Goal: Task Accomplishment & Management: Use online tool/utility

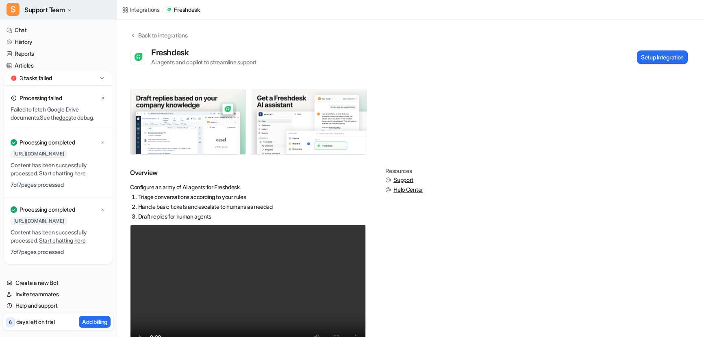
click at [62, 8] on span "Support Team" at bounding box center [44, 9] width 40 height 11
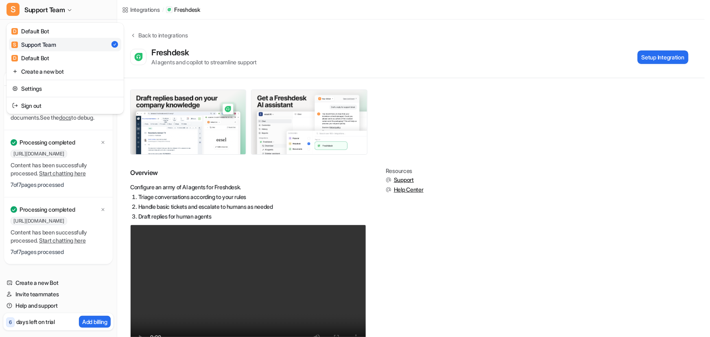
drag, startPoint x: 559, startPoint y: 224, endPoint x: 386, endPoint y: 229, distance: 172.9
click at [559, 224] on div "S Support Team D Default Bot S Support Team D Default Bot Create a new bot Sett…" at bounding box center [352, 168] width 704 height 337
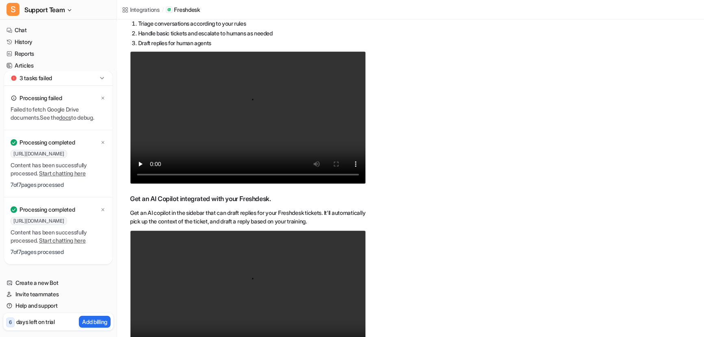
scroll to position [185, 0]
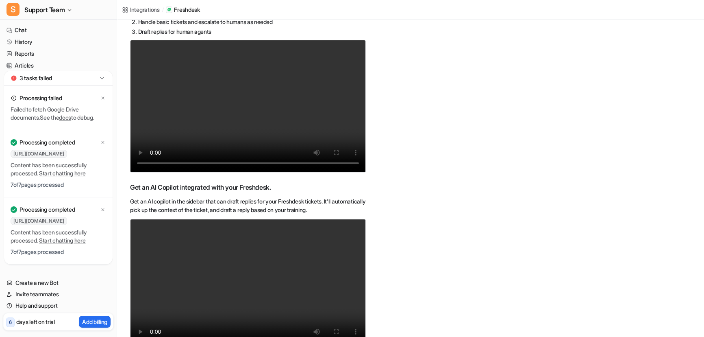
click at [106, 77] on div "3 tasks failed" at bounding box center [58, 78] width 109 height 15
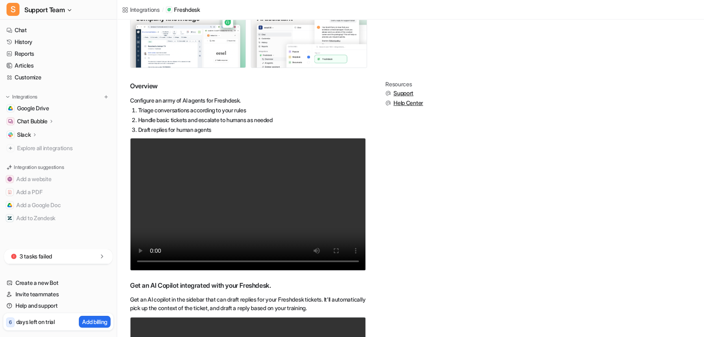
scroll to position [74, 0]
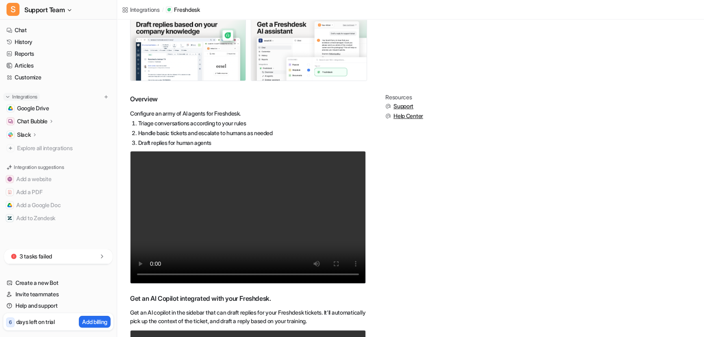
click at [26, 94] on p "Integrations" at bounding box center [24, 97] width 25 height 7
click at [26, 96] on p "Integrations" at bounding box center [24, 97] width 25 height 7
click at [61, 256] on div "3 tasks failed" at bounding box center [58, 256] width 109 height 15
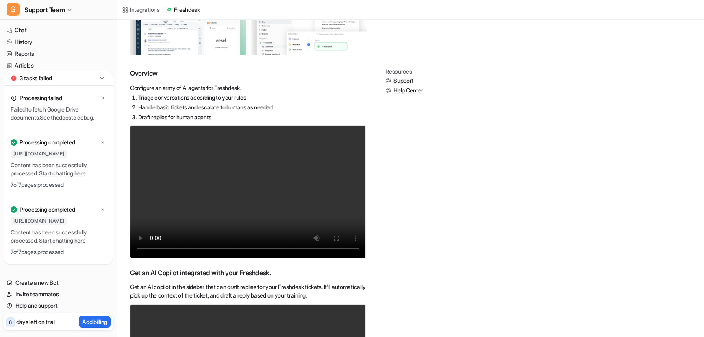
scroll to position [111, 0]
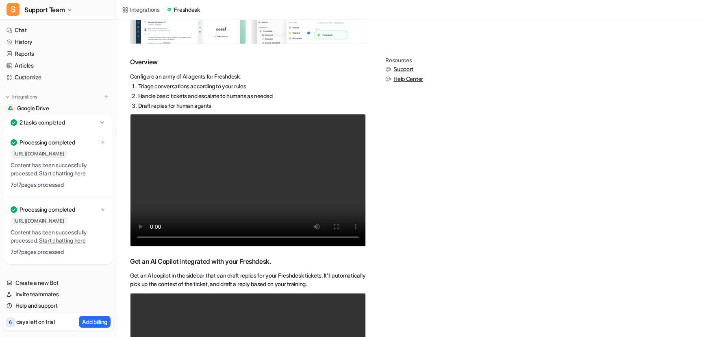
click at [93, 125] on div "2 tasks completed" at bounding box center [58, 122] width 109 height 15
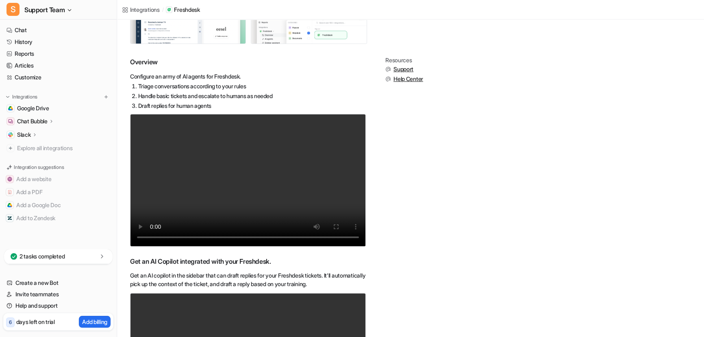
click at [61, 263] on div "2 tasks completed" at bounding box center [58, 256] width 109 height 15
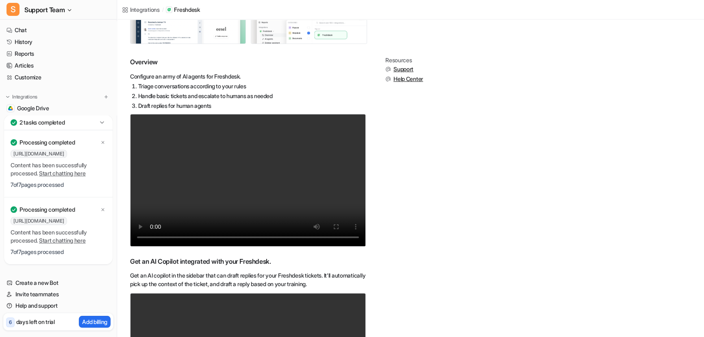
click at [71, 172] on link "Start chatting here" at bounding box center [62, 173] width 47 height 7
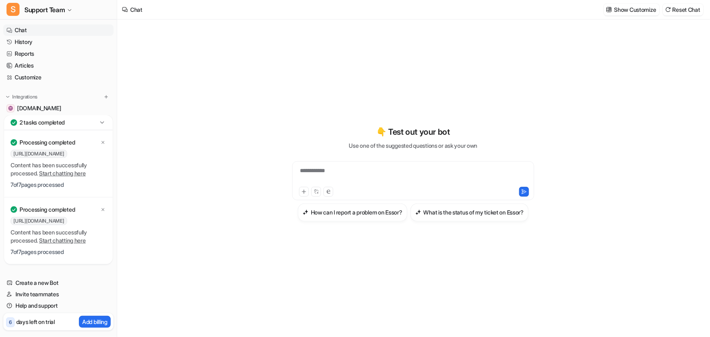
click at [439, 161] on div "**********" at bounding box center [413, 180] width 242 height 39
click at [359, 166] on div "**********" at bounding box center [413, 175] width 238 height 19
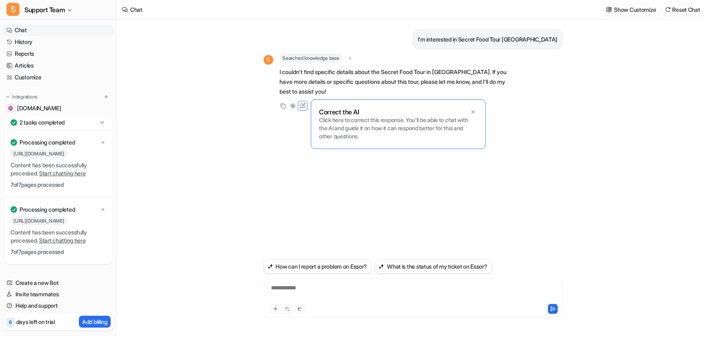
click at [342, 128] on p "Click here to correct this response. You'll be able to chat with the AI and gui…" at bounding box center [398, 128] width 158 height 24
click at [305, 106] on icon at bounding box center [302, 105] width 11 height 11
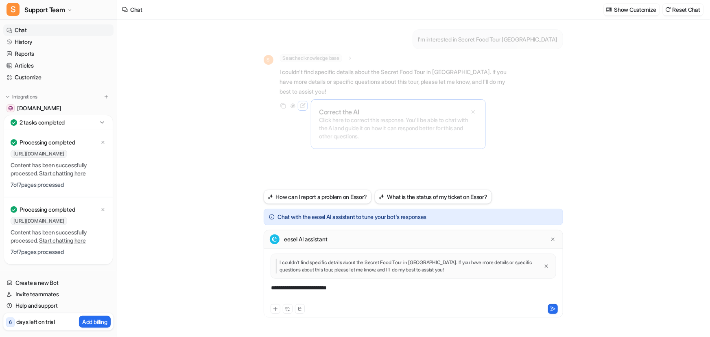
click at [361, 289] on div "**********" at bounding box center [413, 292] width 295 height 19
click at [168, 182] on div "**********" at bounding box center [413, 178] width 592 height 317
click at [366, 284] on div "**********" at bounding box center [413, 292] width 295 height 19
click at [512, 289] on div "**********" at bounding box center [413, 292] width 295 height 19
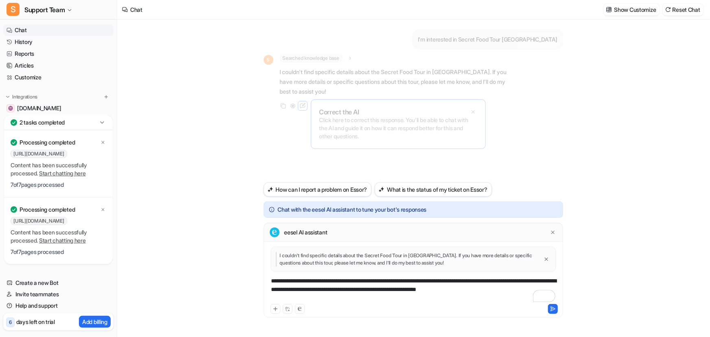
click at [473, 289] on div "**********" at bounding box center [413, 290] width 295 height 26
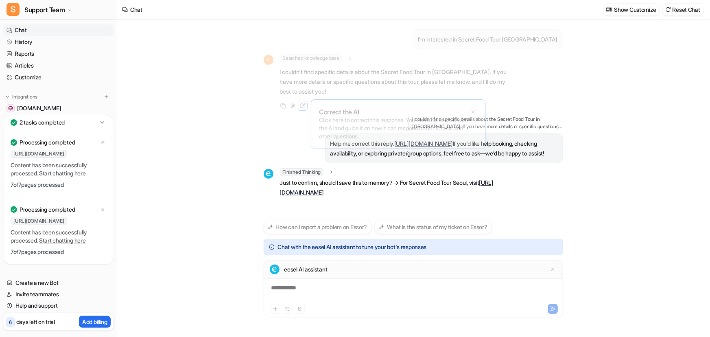
scroll to position [8, 0]
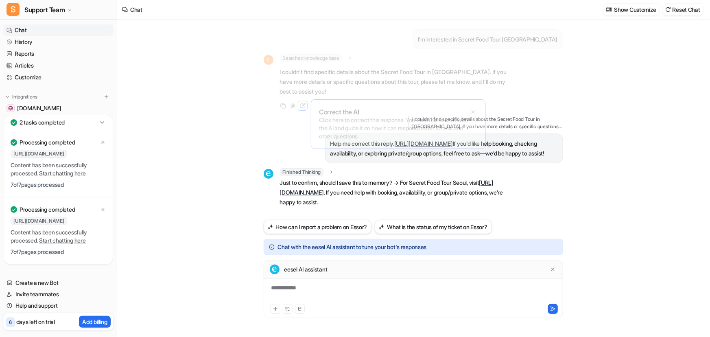
click at [335, 285] on div "**********" at bounding box center [413, 292] width 295 height 19
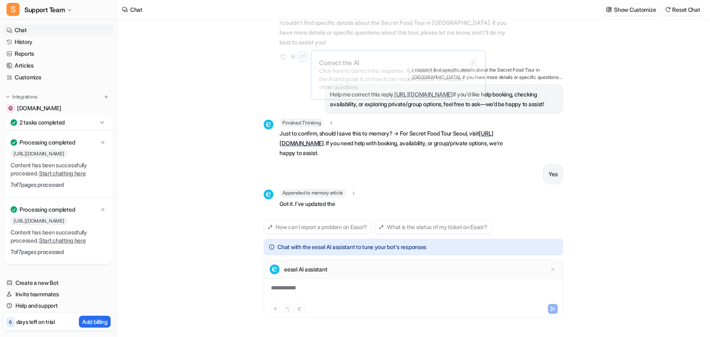
click at [472, 67] on p "Click here to correct this response. You'll be able to chat with the AI and gui…" at bounding box center [398, 79] width 158 height 24
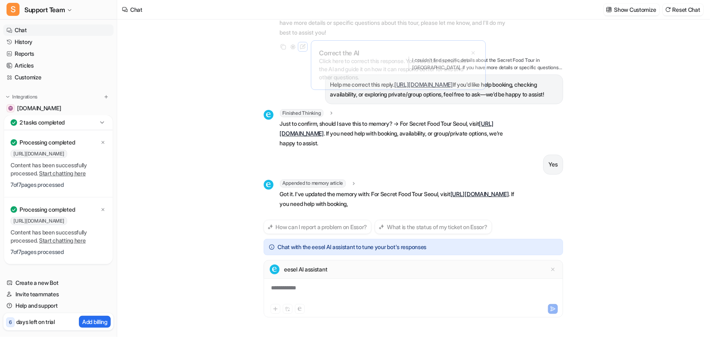
scroll to position [78, 0]
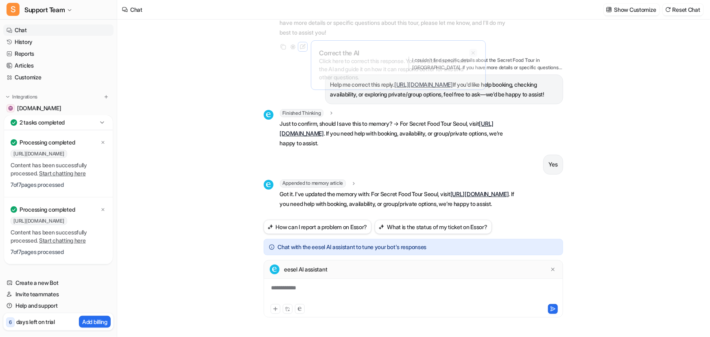
click at [472, 50] on icon at bounding box center [473, 53] width 6 height 6
click at [101, 123] on icon at bounding box center [102, 122] width 8 height 8
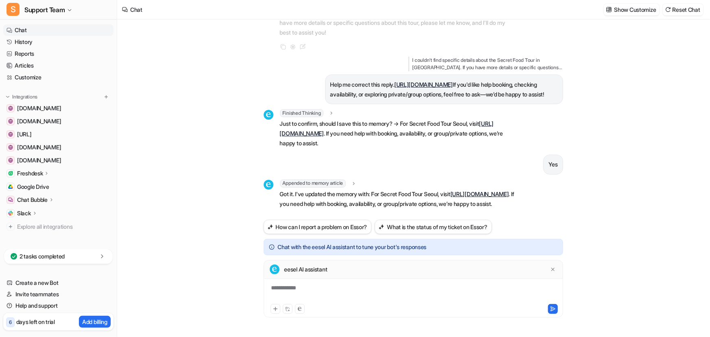
click at [40, 170] on p "Freshdesk" at bounding box center [30, 173] width 26 height 8
click at [38, 187] on p "Overview" at bounding box center [35, 185] width 24 height 8
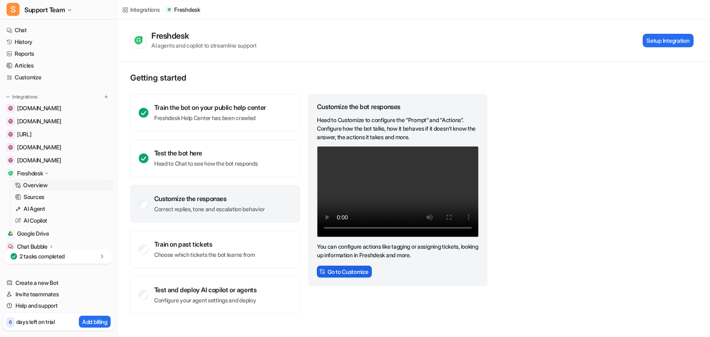
click at [335, 272] on button "Go to Customize" at bounding box center [344, 272] width 55 height 12
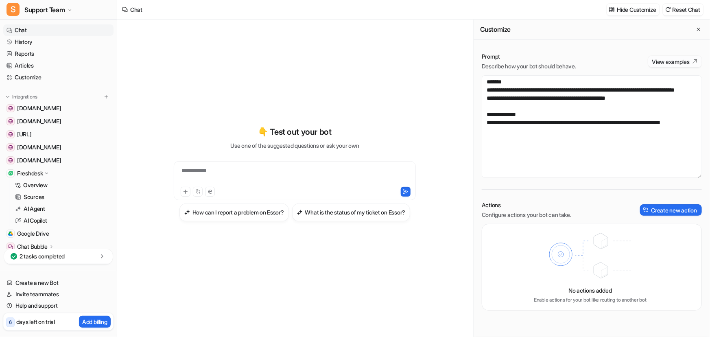
click at [677, 61] on button "View examples" at bounding box center [675, 61] width 54 height 11
drag, startPoint x: 485, startPoint y: 80, endPoint x: 528, endPoint y: 162, distance: 92.9
click at [528, 162] on textarea "**********" at bounding box center [591, 126] width 220 height 102
click at [655, 208] on button "Create new action" at bounding box center [671, 209] width 62 height 11
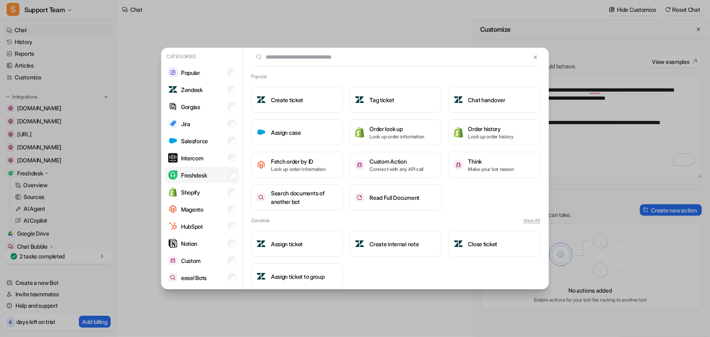
click at [192, 174] on p "Freshdesk" at bounding box center [194, 175] width 26 height 9
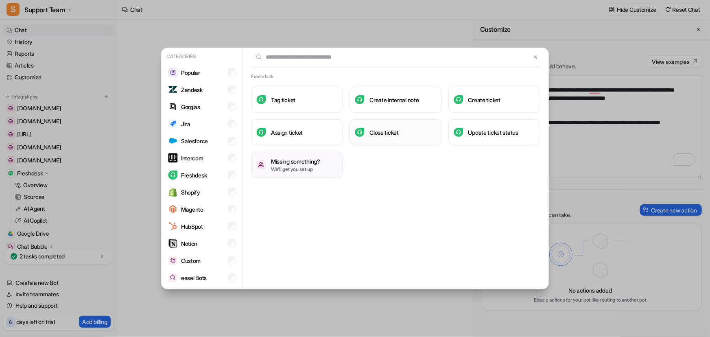
click at [407, 138] on button "Close ticket" at bounding box center [395, 132] width 92 height 26
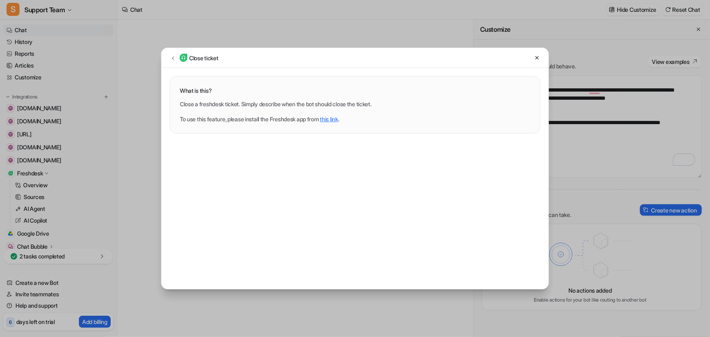
click at [338, 117] on link "this link" at bounding box center [329, 118] width 18 height 7
click at [169, 57] on button at bounding box center [173, 58] width 10 height 10
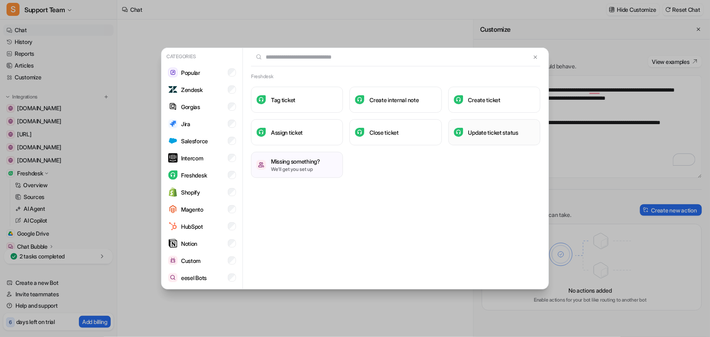
click at [504, 132] on h3 "Update ticket status" at bounding box center [493, 132] width 50 height 9
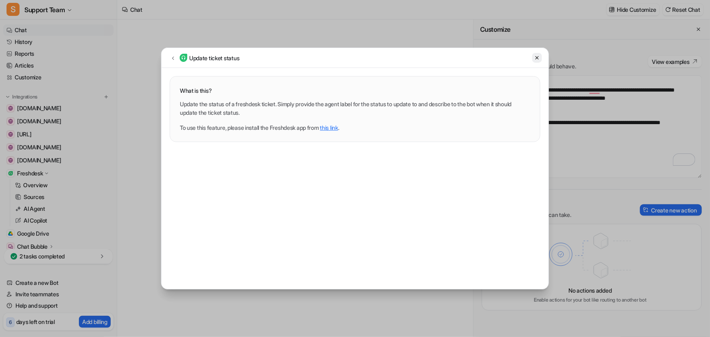
click at [539, 57] on icon at bounding box center [537, 58] width 6 height 6
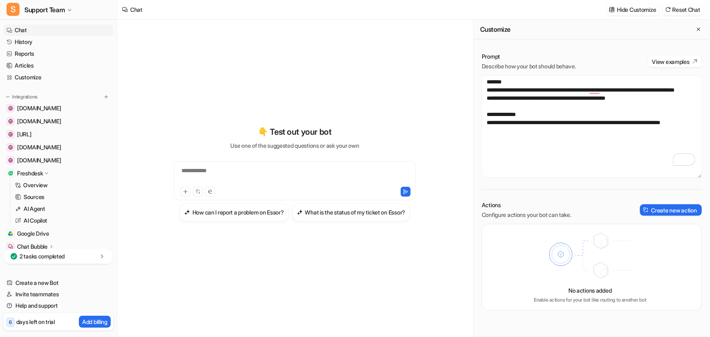
click at [538, 245] on icon at bounding box center [590, 255] width 106 height 57
click at [54, 256] on p "2 tasks completed" at bounding box center [42, 256] width 45 height 8
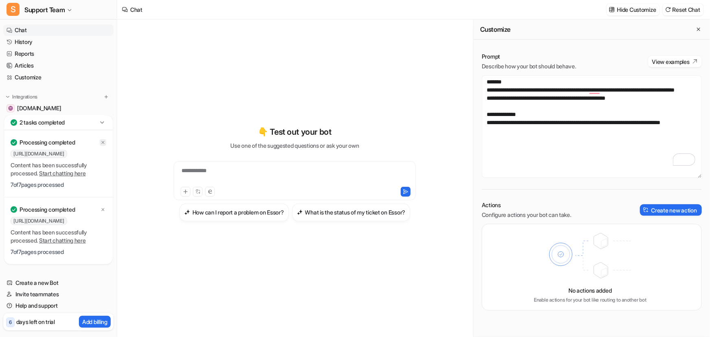
click at [102, 142] on icon at bounding box center [102, 142] width 5 height 5
click at [100, 211] on div at bounding box center [103, 209] width 7 height 7
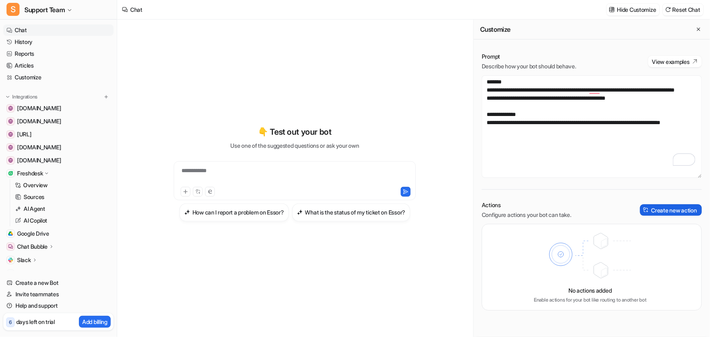
click at [691, 207] on button "Create new action" at bounding box center [671, 209] width 62 height 11
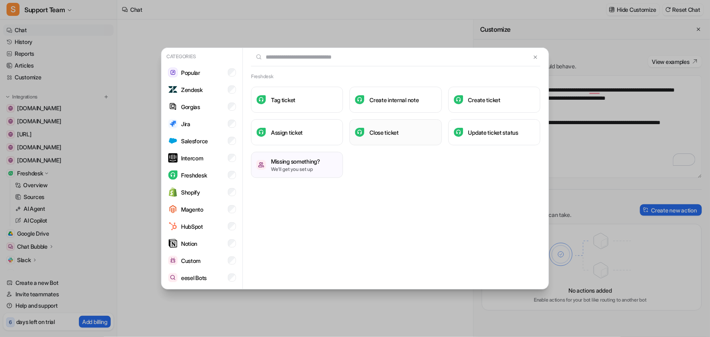
click at [399, 130] on h3 "Close ticket" at bounding box center [383, 132] width 29 height 9
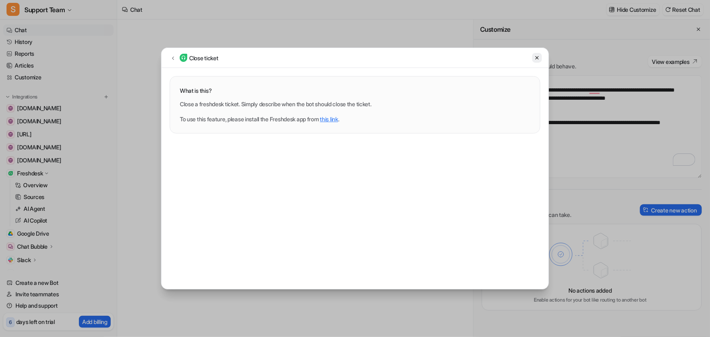
click at [537, 59] on icon at bounding box center [537, 58] width 6 height 6
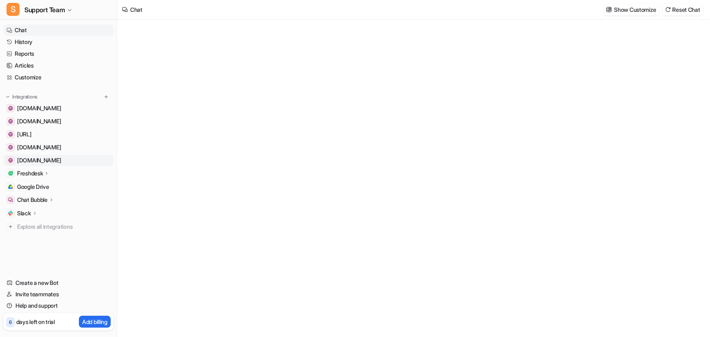
type textarea "**********"
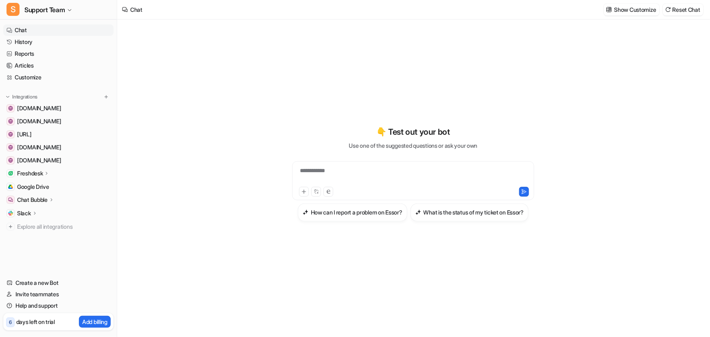
click at [37, 174] on p "Freshdesk" at bounding box center [30, 173] width 26 height 8
click at [40, 199] on p "Sources" at bounding box center [34, 197] width 21 height 8
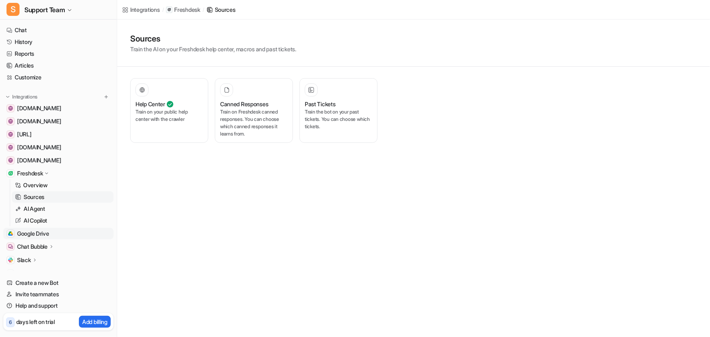
click at [44, 231] on span "Google Drive" at bounding box center [33, 233] width 32 height 8
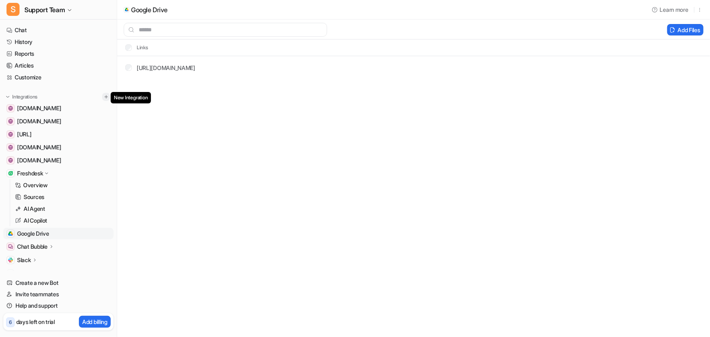
click at [103, 96] on img at bounding box center [106, 97] width 6 height 6
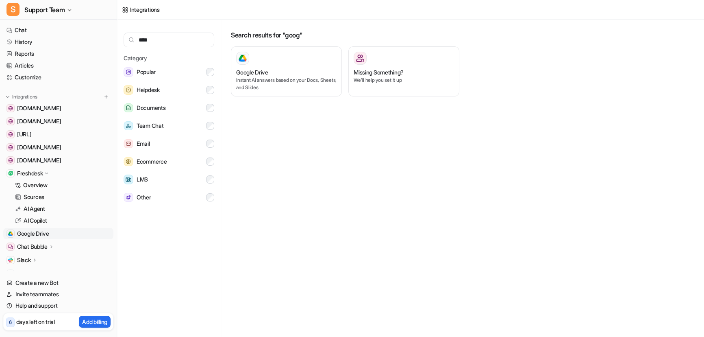
type input "****"
click at [53, 232] on link "Google Drive" at bounding box center [58, 233] width 110 height 11
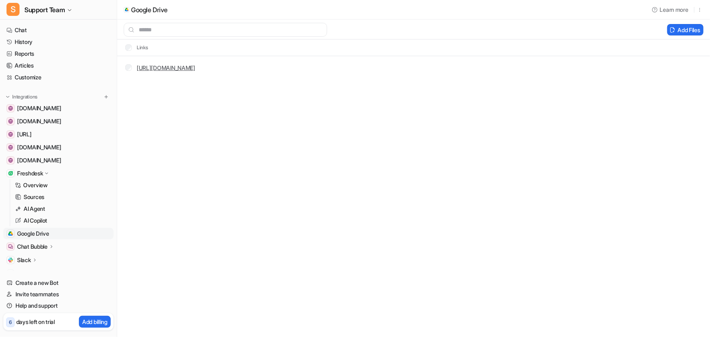
click at [170, 69] on link "https://docs.google.com/.../edit" at bounding box center [166, 67] width 59 height 7
click at [137, 49] on th "Links" at bounding box center [134, 48] width 30 height 10
click at [681, 28] on button "Add Files" at bounding box center [685, 29] width 36 height 11
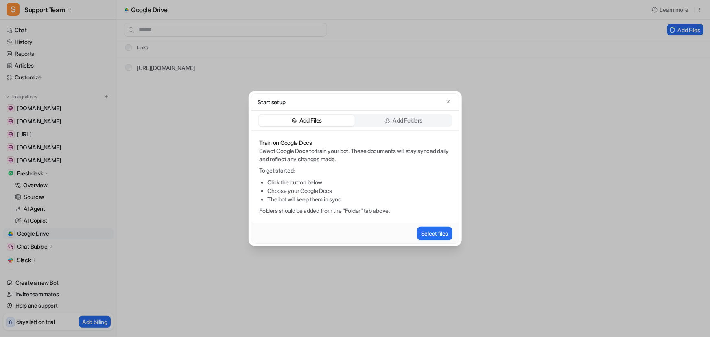
click at [398, 120] on p "Add Folders" at bounding box center [408, 120] width 30 height 8
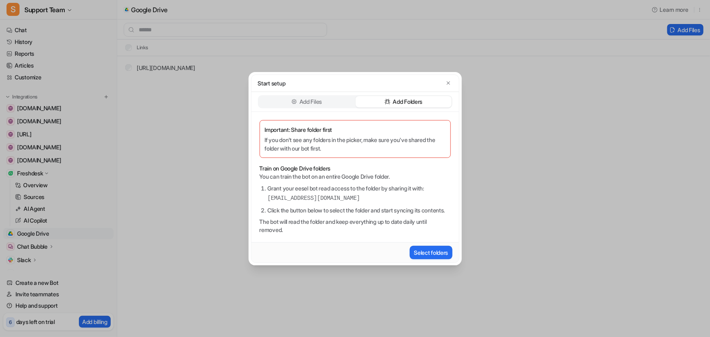
click at [304, 100] on p "Add Files" at bounding box center [310, 102] width 22 height 8
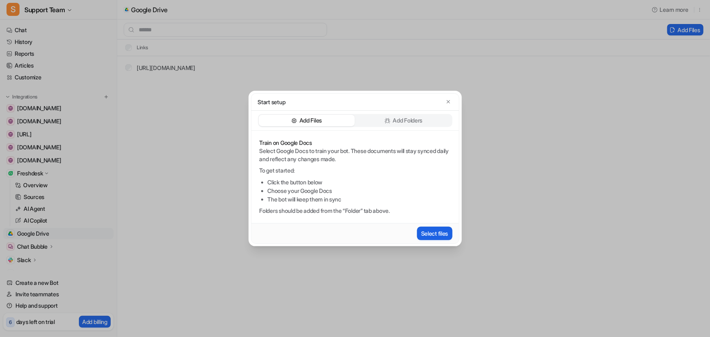
click at [437, 232] on button "Select files" at bounding box center [434, 233] width 35 height 13
click at [452, 100] on div "Start setup" at bounding box center [354, 102] width 207 height 17
click at [447, 104] on icon "button" at bounding box center [448, 102] width 6 height 6
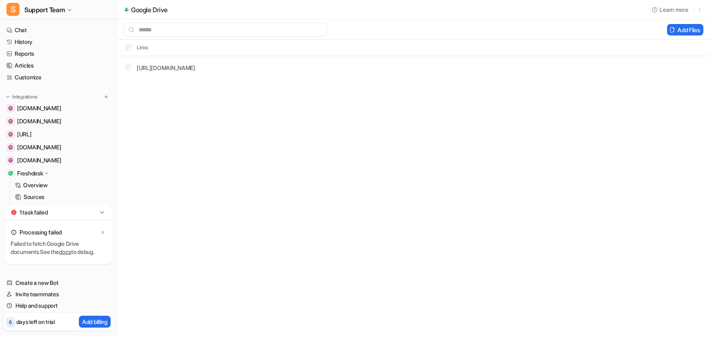
click at [150, 14] on div "Google Drive" at bounding box center [145, 10] width 57 height 20
click at [70, 252] on link "docs" at bounding box center [65, 251] width 12 height 7
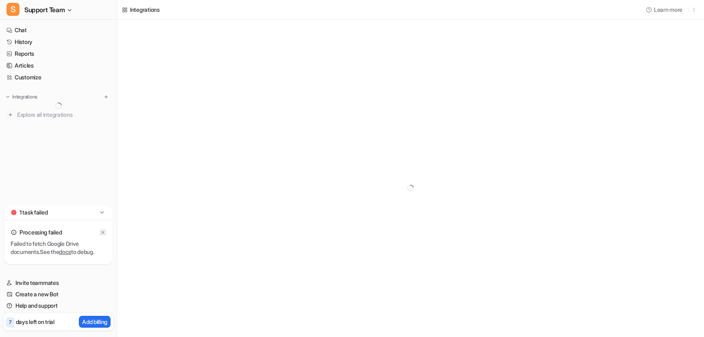
click at [102, 234] on icon at bounding box center [102, 232] width 5 height 5
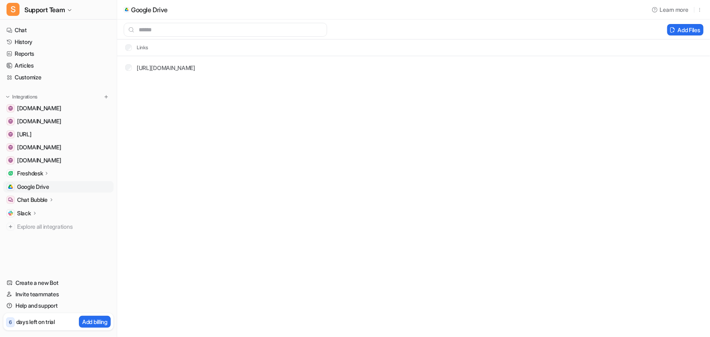
click at [42, 183] on span "Google Drive" at bounding box center [33, 187] width 32 height 8
click at [704, 10] on div "Learn more" at bounding box center [675, 10] width 61 height 20
click at [703, 9] on button "button" at bounding box center [699, 9] width 7 height 11
click at [640, 26] on span "Delete" at bounding box center [635, 27] width 16 height 9
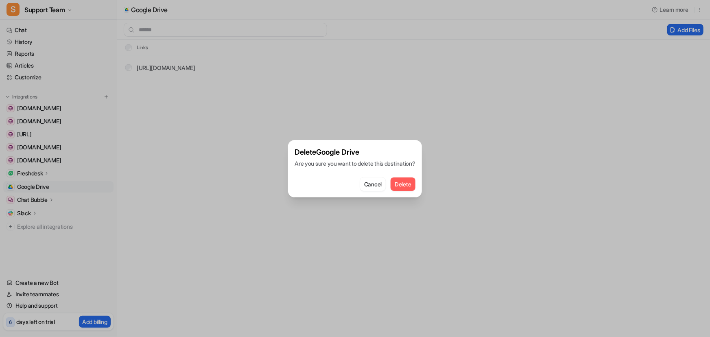
click at [410, 182] on button "Delete" at bounding box center [402, 183] width 24 height 13
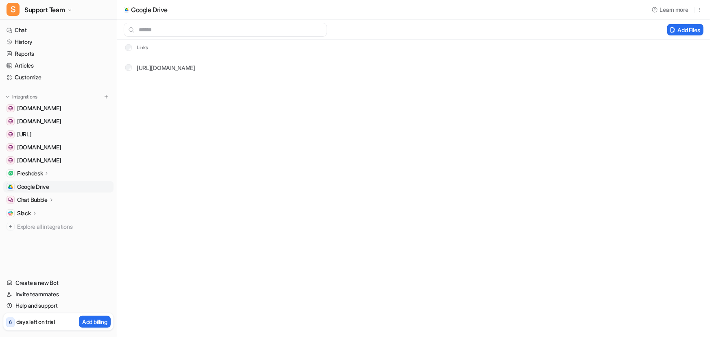
click at [46, 186] on span "Google Drive" at bounding box center [33, 187] width 32 height 8
click at [104, 96] on img at bounding box center [106, 97] width 6 height 6
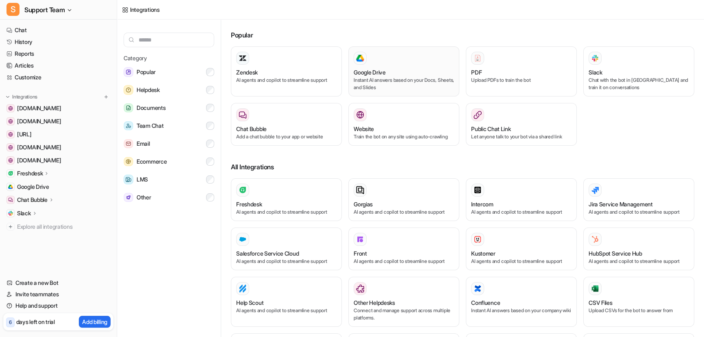
click at [399, 75] on div "Google Drive" at bounding box center [404, 72] width 100 height 9
